Goal: Information Seeking & Learning: Find specific fact

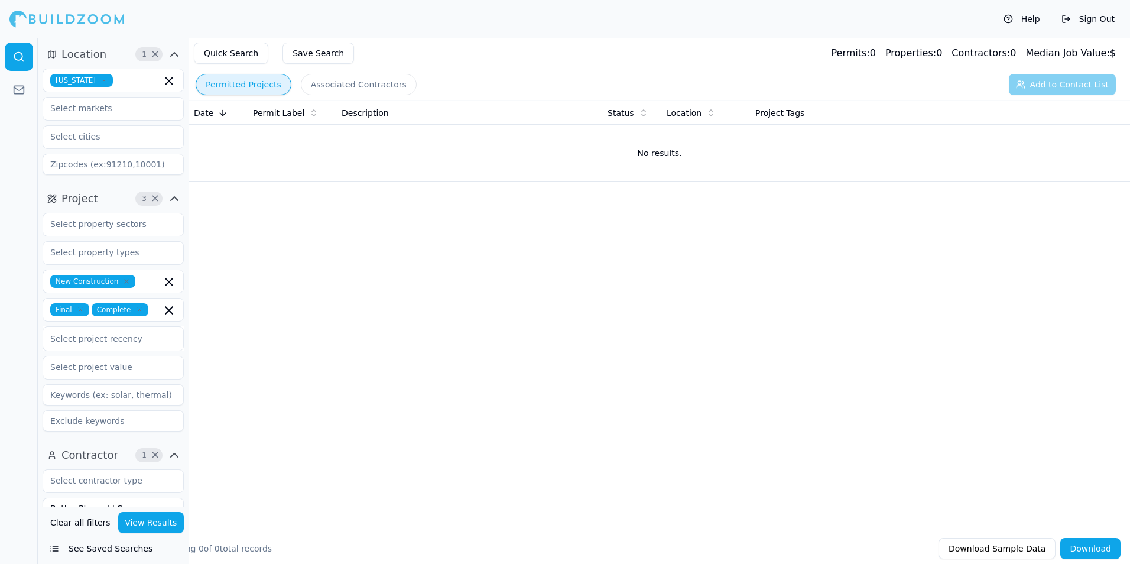
scroll to position [177, 0]
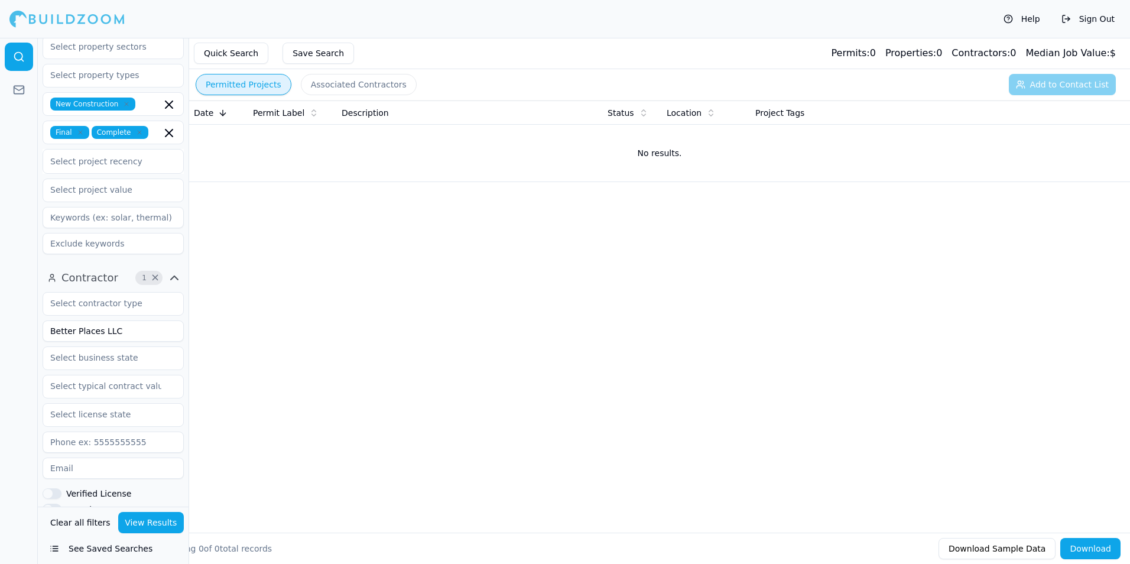
click at [372, 400] on div "Date Permit Label Description Status Location Project Tags No results." at bounding box center [659, 298] width 941 height 394
click at [68, 11] on div at bounding box center [66, 19] width 115 height 24
click at [395, 388] on div "Date Permit Label Description Status Location Project Tags No results." at bounding box center [659, 298] width 941 height 394
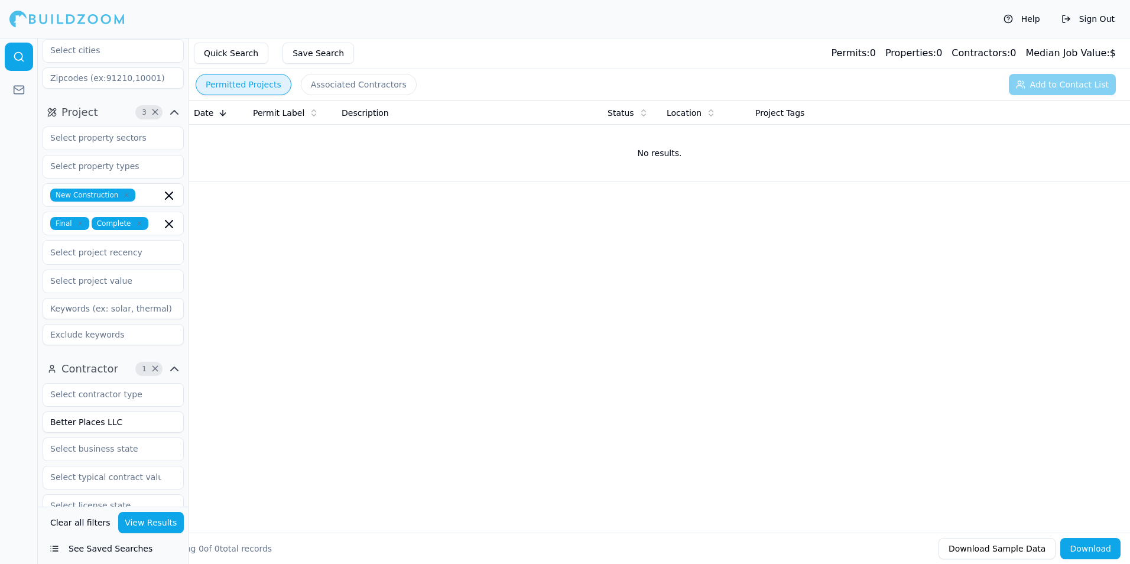
scroll to position [0, 0]
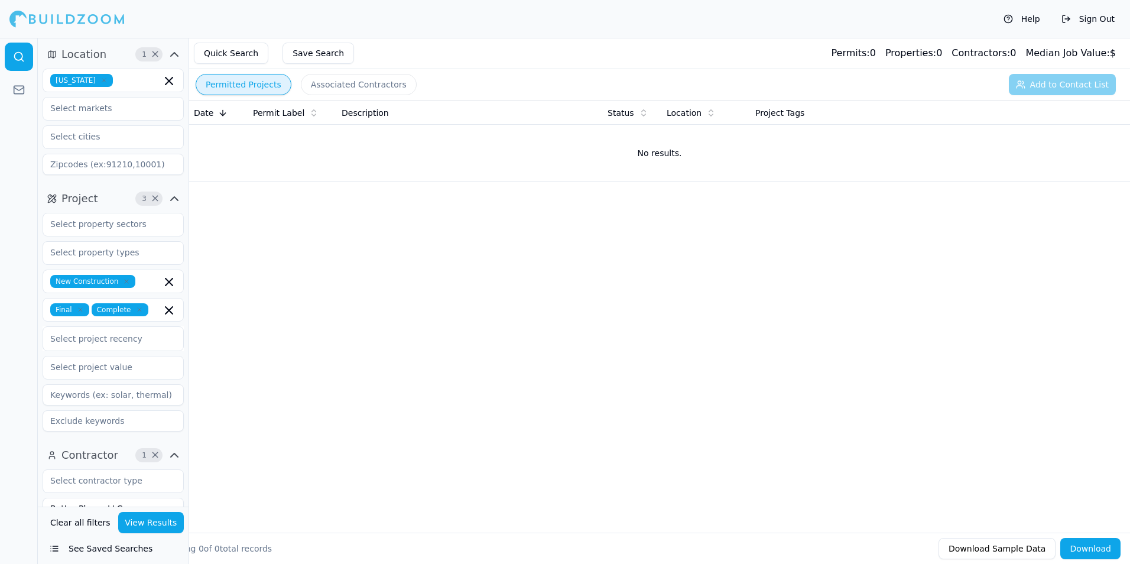
click at [101, 79] on icon "button" at bounding box center [104, 80] width 7 height 7
type input "flo"
click at [115, 101] on div "[US_STATE]" at bounding box center [113, 107] width 135 height 19
click at [284, 9] on div "Help Sign Out" at bounding box center [565, 19] width 1130 height 38
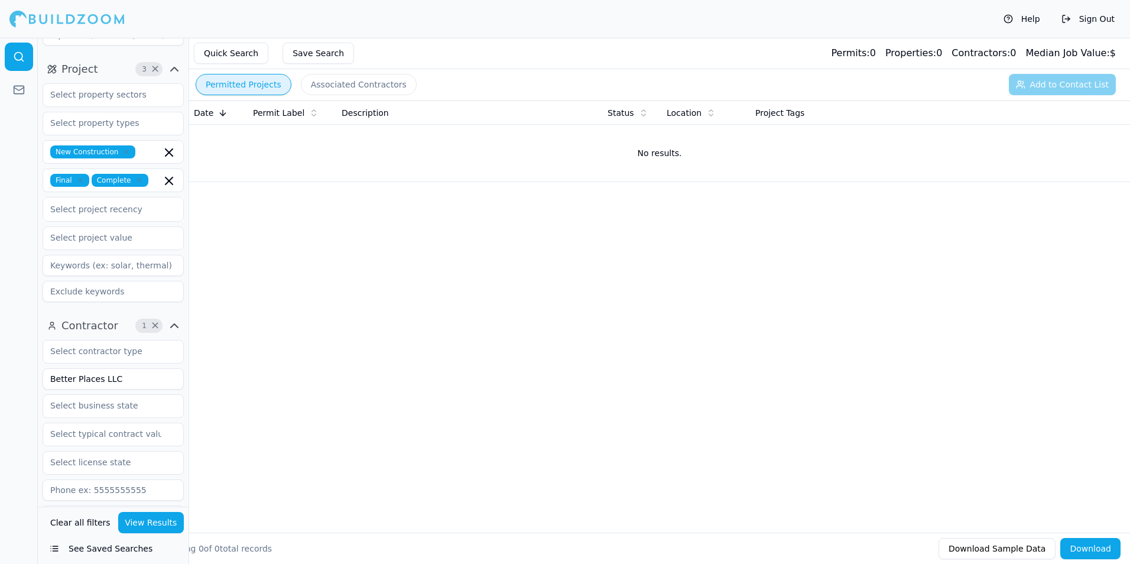
scroll to position [177, 0]
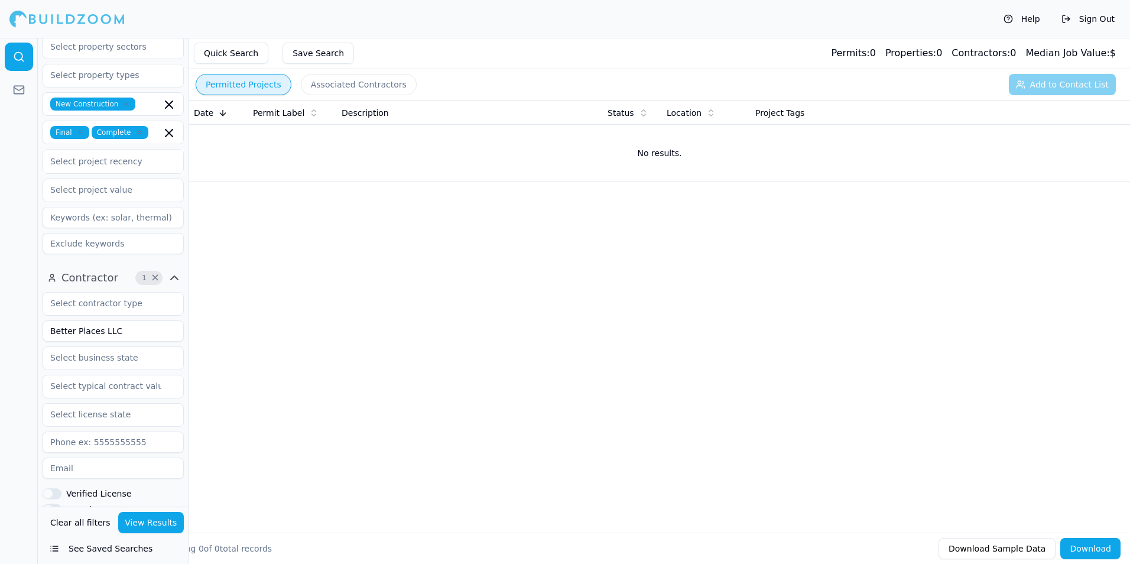
drag, startPoint x: 112, startPoint y: 328, endPoint x: 40, endPoint y: 327, distance: 72.1
click at [40, 327] on div "Contractor 1 × Better Places LLC Verified License Has Phone Has Email Has Permi…" at bounding box center [113, 466] width 151 height 404
type input "GAVEN, LLC"
click at [149, 525] on button "View Results" at bounding box center [151, 522] width 66 height 21
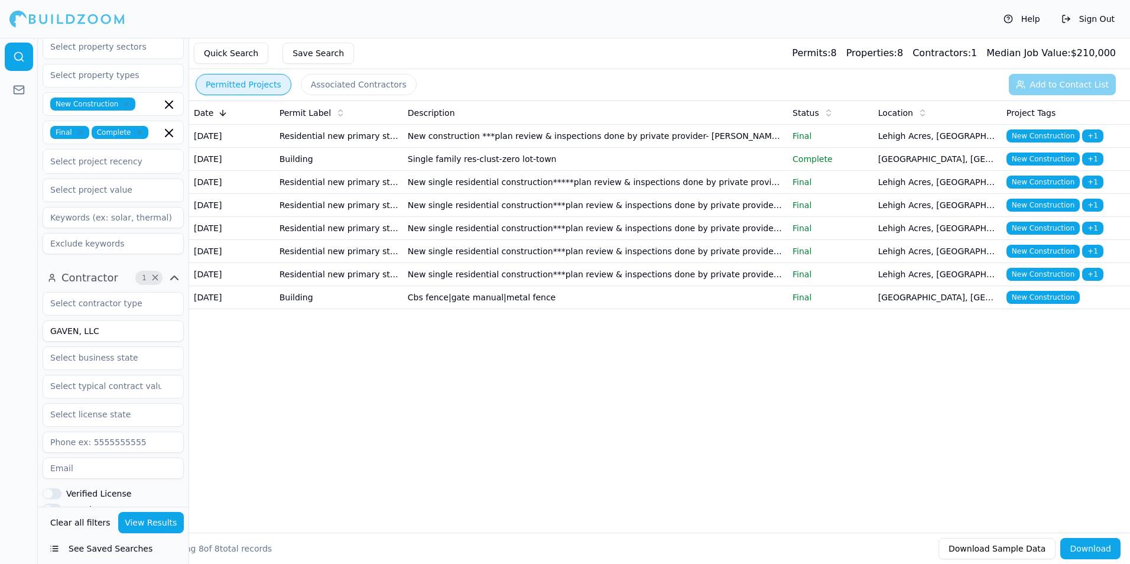
click at [654, 146] on td "New construction ***plan review & inspections done by private provider- [PERSON…" at bounding box center [595, 136] width 385 height 23
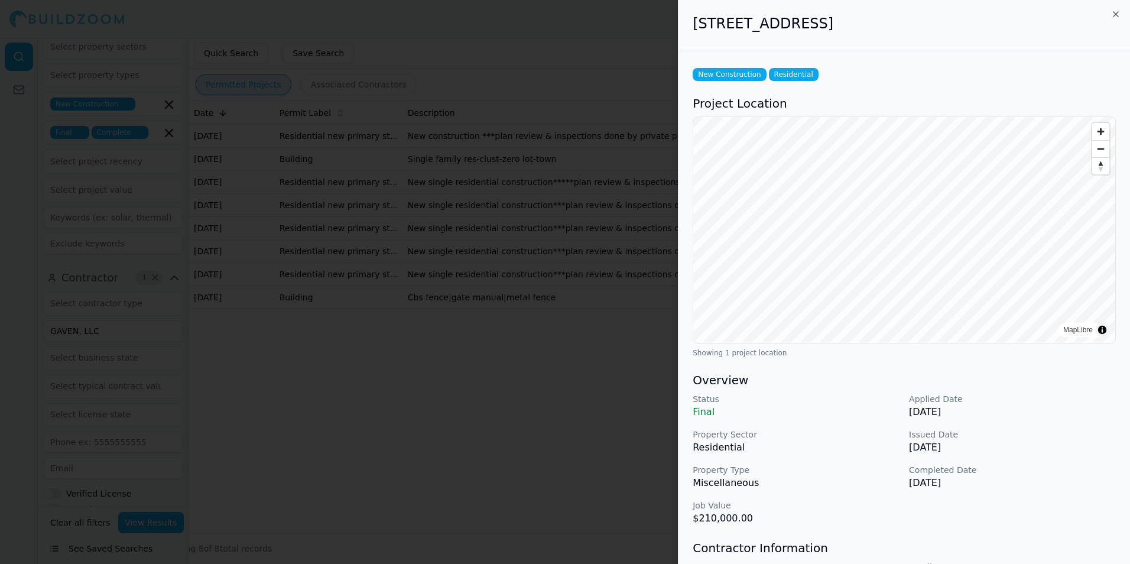
click at [409, 419] on div at bounding box center [565, 282] width 1130 height 564
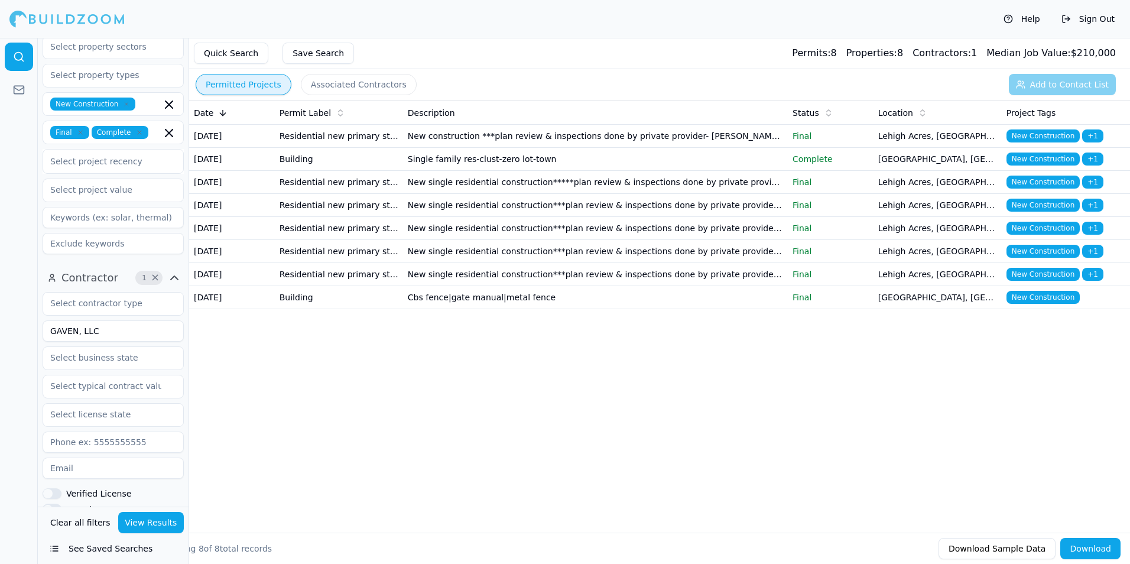
click at [679, 169] on td "Single family res-clust-zero lot-town" at bounding box center [595, 159] width 385 height 23
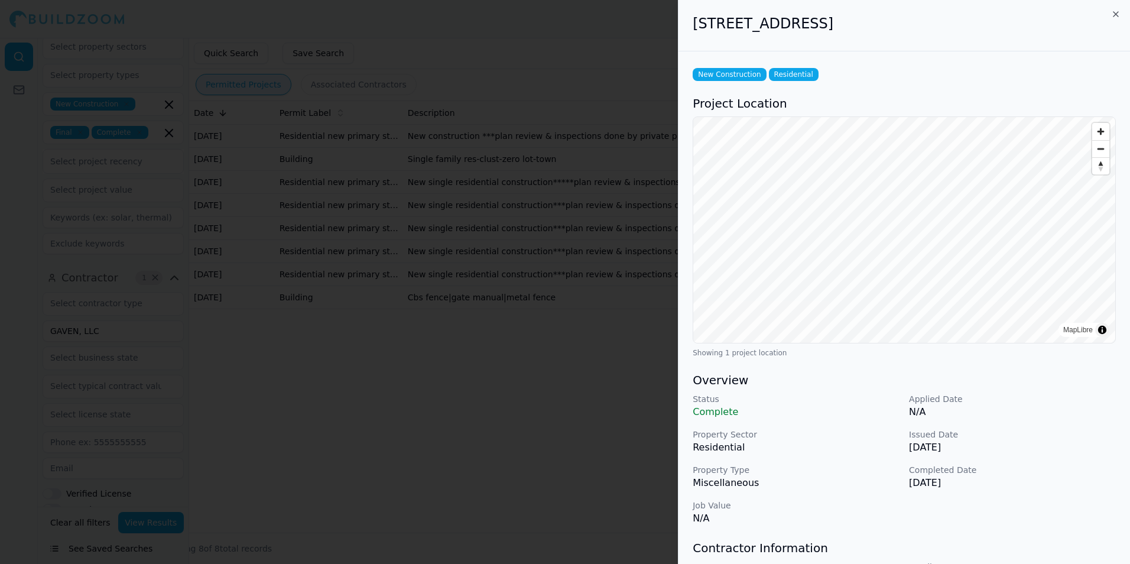
click at [443, 448] on div at bounding box center [565, 282] width 1130 height 564
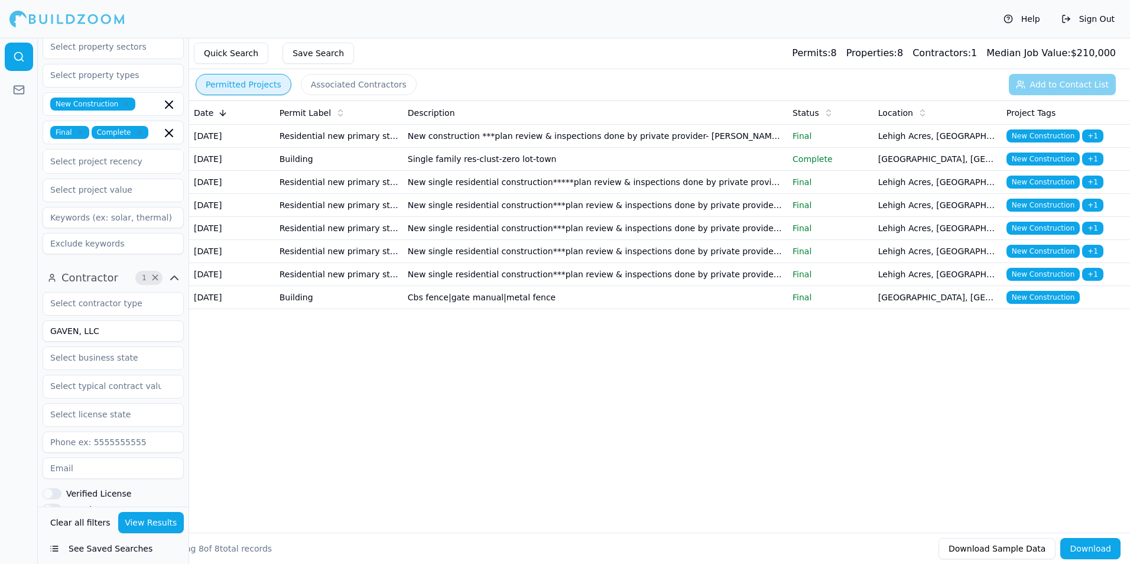
click at [551, 217] on td "New single residential construction***plan review & inspections done by private…" at bounding box center [595, 205] width 385 height 23
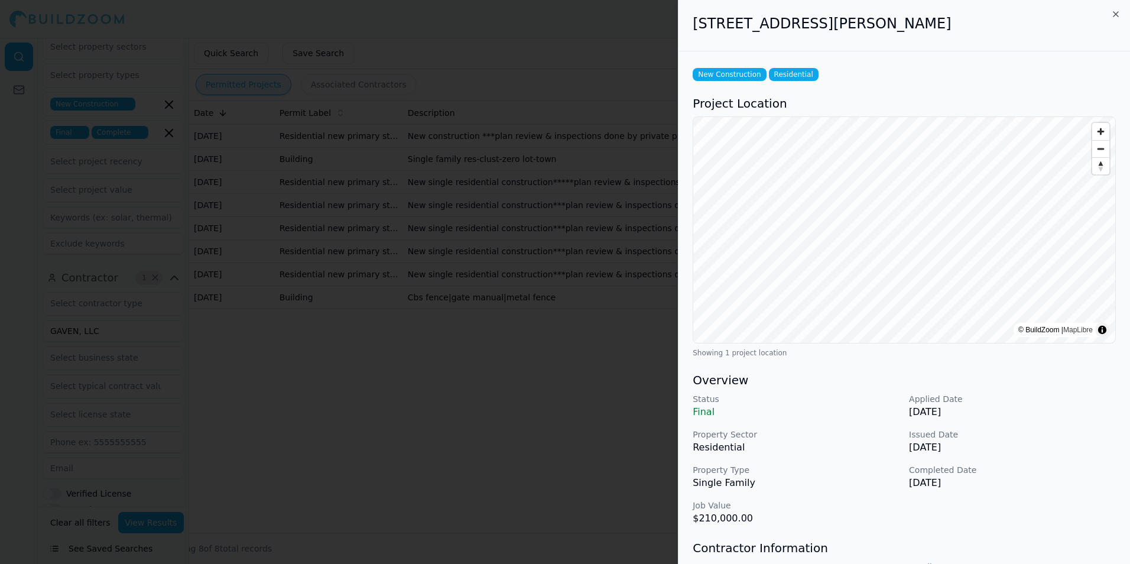
click at [580, 431] on div at bounding box center [565, 282] width 1130 height 564
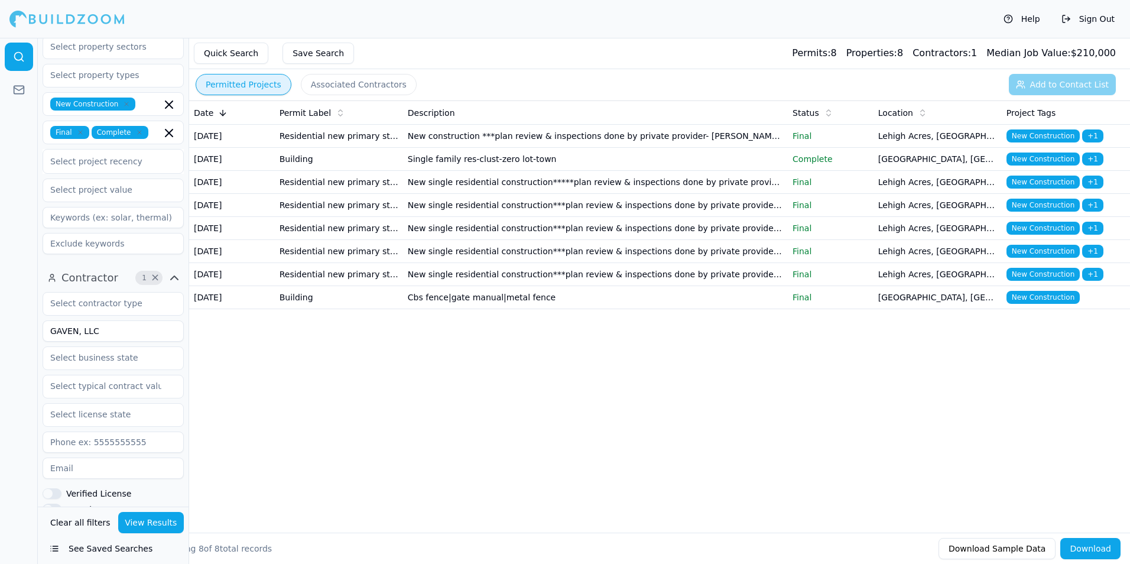
click at [582, 163] on td "Single family res-clust-zero lot-town" at bounding box center [595, 159] width 385 height 23
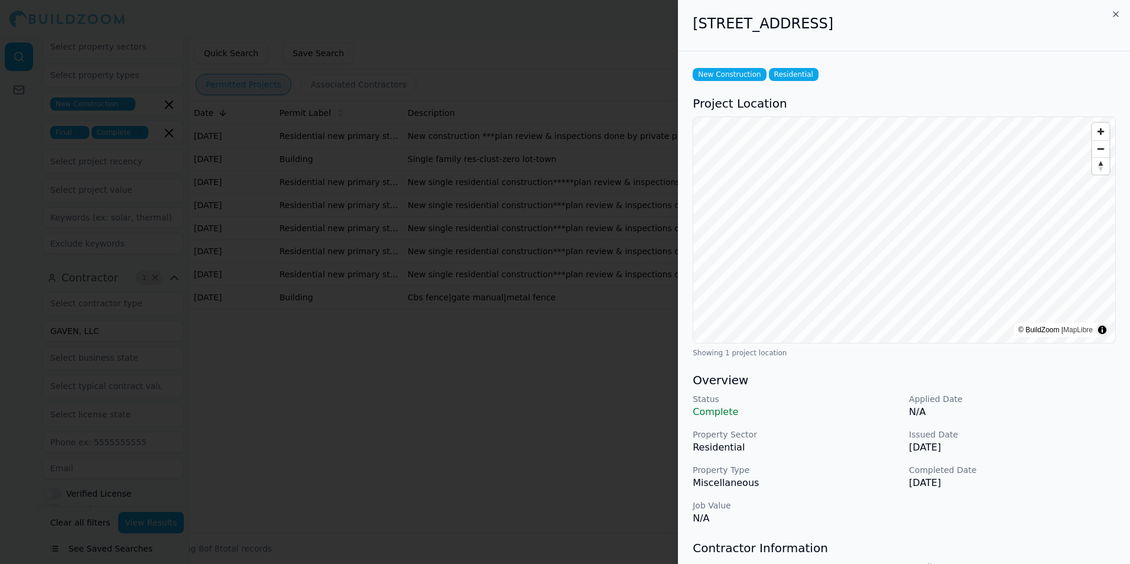
click at [438, 464] on div at bounding box center [565, 282] width 1130 height 564
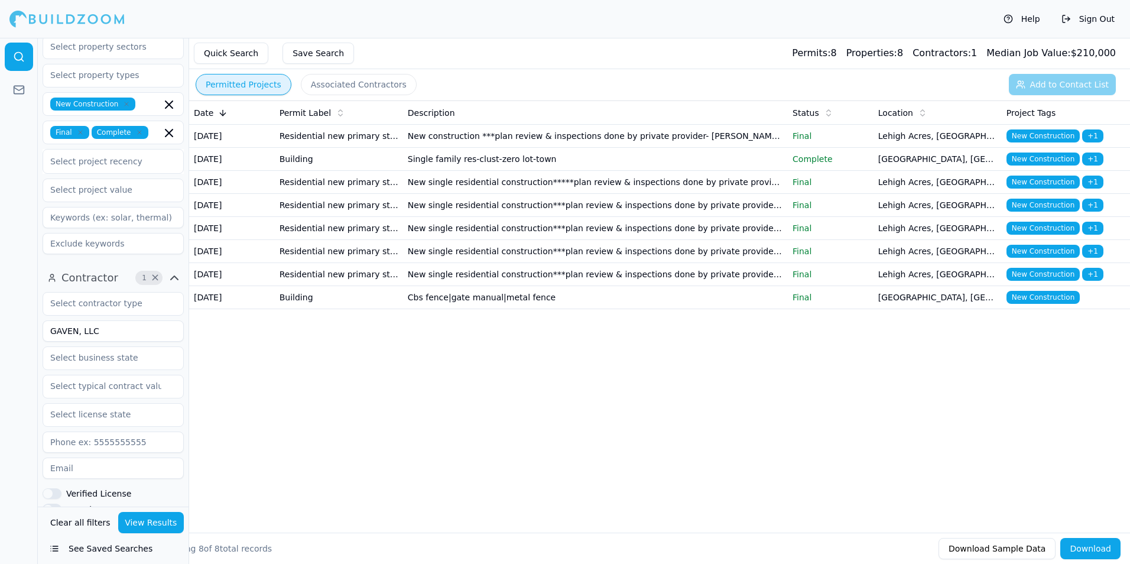
click at [551, 138] on td "New construction ***plan review & inspections done by private provider- [PERSON…" at bounding box center [595, 136] width 385 height 23
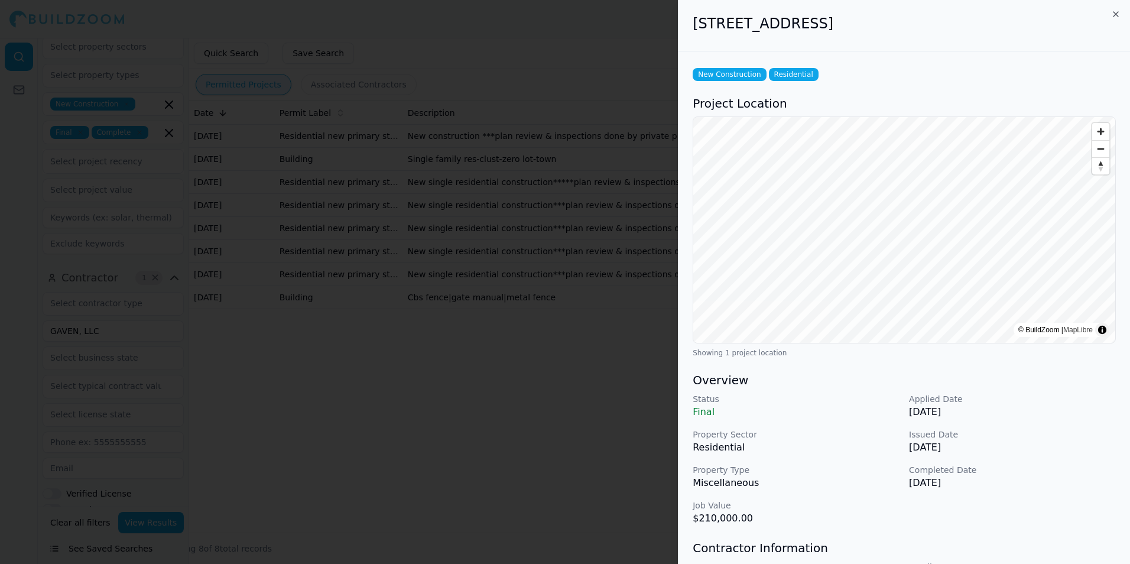
drag, startPoint x: 681, startPoint y: 21, endPoint x: 939, endPoint y: 25, distance: 258.4
click at [939, 25] on div "[STREET_ADDRESS]" at bounding box center [905, 25] width 452 height 51
drag, startPoint x: 939, startPoint y: 25, endPoint x: 922, endPoint y: 26, distance: 17.2
copy h2 "[STREET_ADDRESS]"
